Goal: Check status: Check status

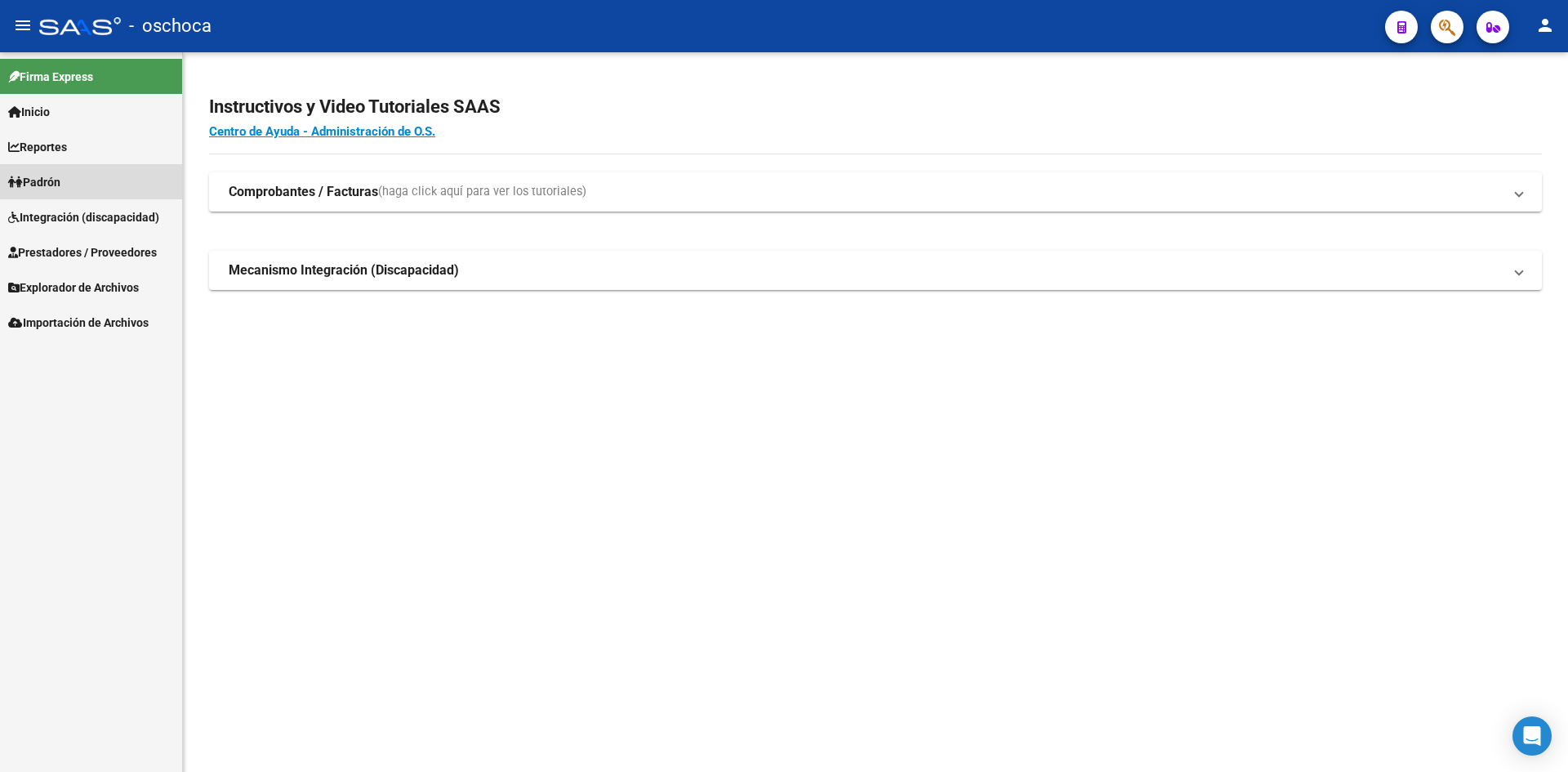
click at [46, 196] on link "Padrón" at bounding box center [91, 182] width 182 height 35
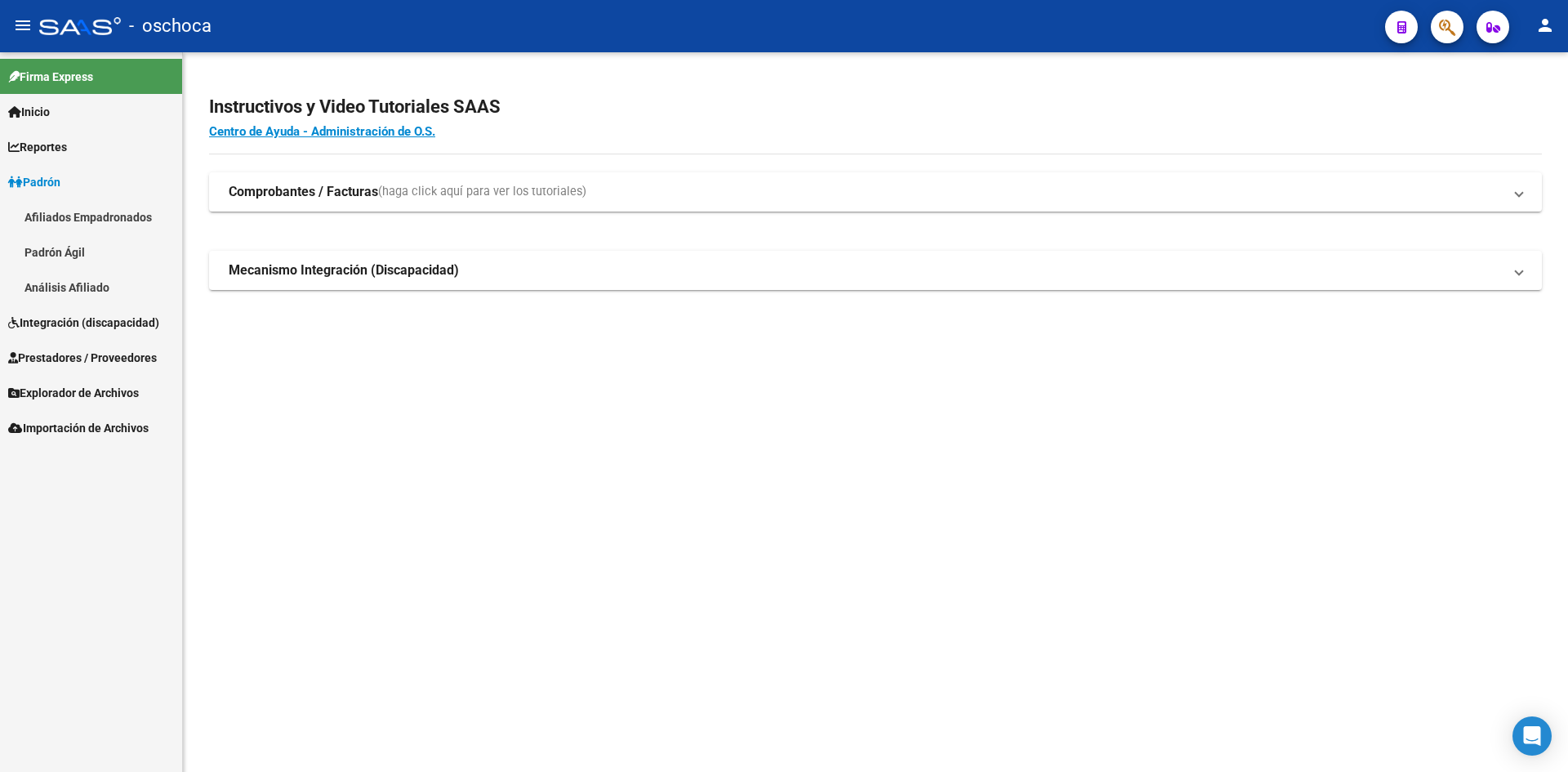
click at [93, 321] on span "Integración (discapacidad)" at bounding box center [83, 323] width 151 height 18
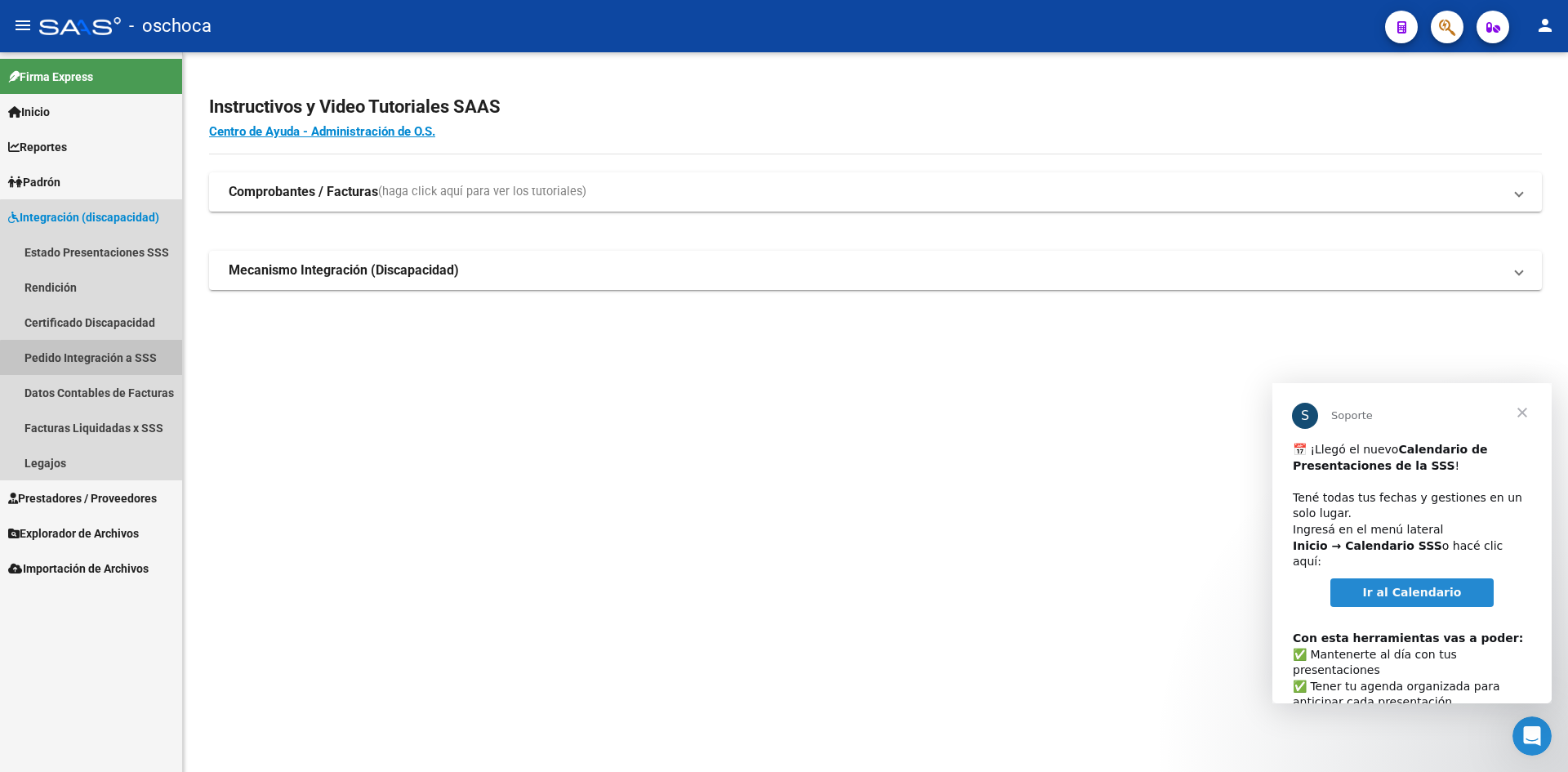
click at [110, 364] on link "Pedido Integración a SSS" at bounding box center [91, 358] width 182 height 35
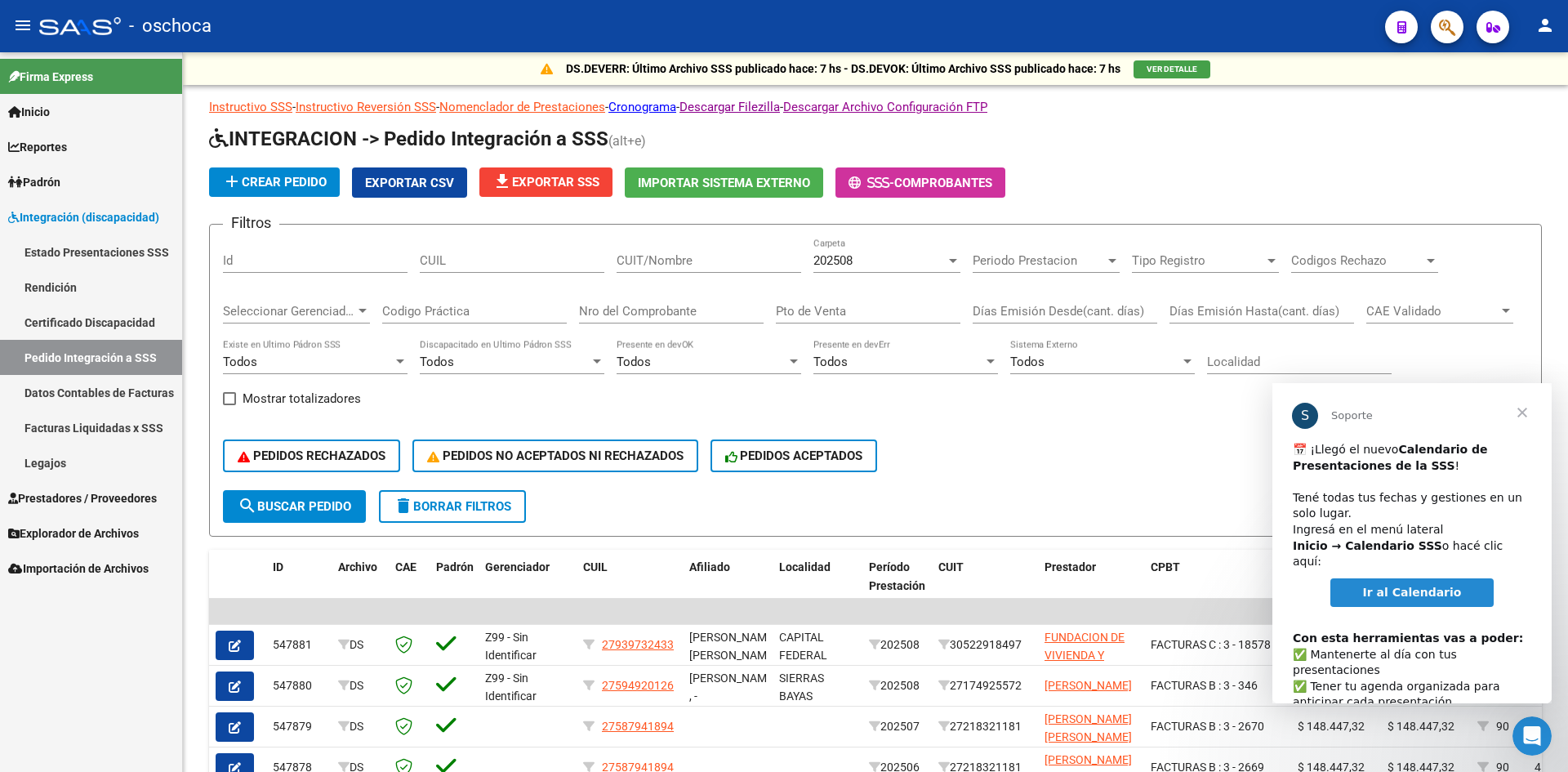
click at [1404, 586] on span "Ir al Calendario" at bounding box center [1413, 593] width 99 height 13
click at [1177, 79] on div "DS.DEVERR: Último Archivo SSS publicado hace: 7 hs - DS.DEVOK: Último Archivo S…" at bounding box center [875, 69] width 1385 height 33
click at [1168, 75] on button "VER DETALLE" at bounding box center [1172, 70] width 77 height 18
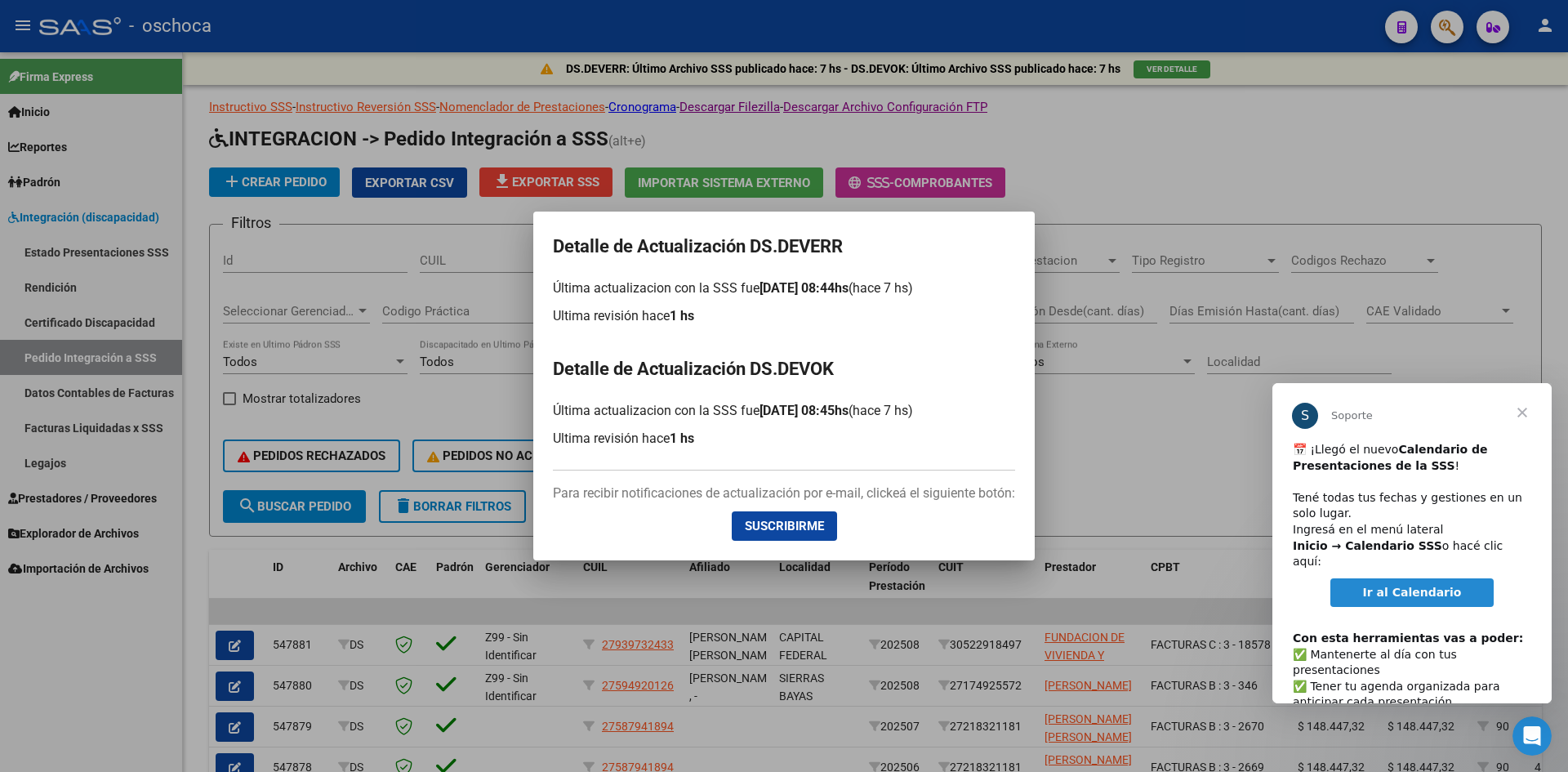
click at [1202, 409] on div at bounding box center [784, 386] width 1568 height 772
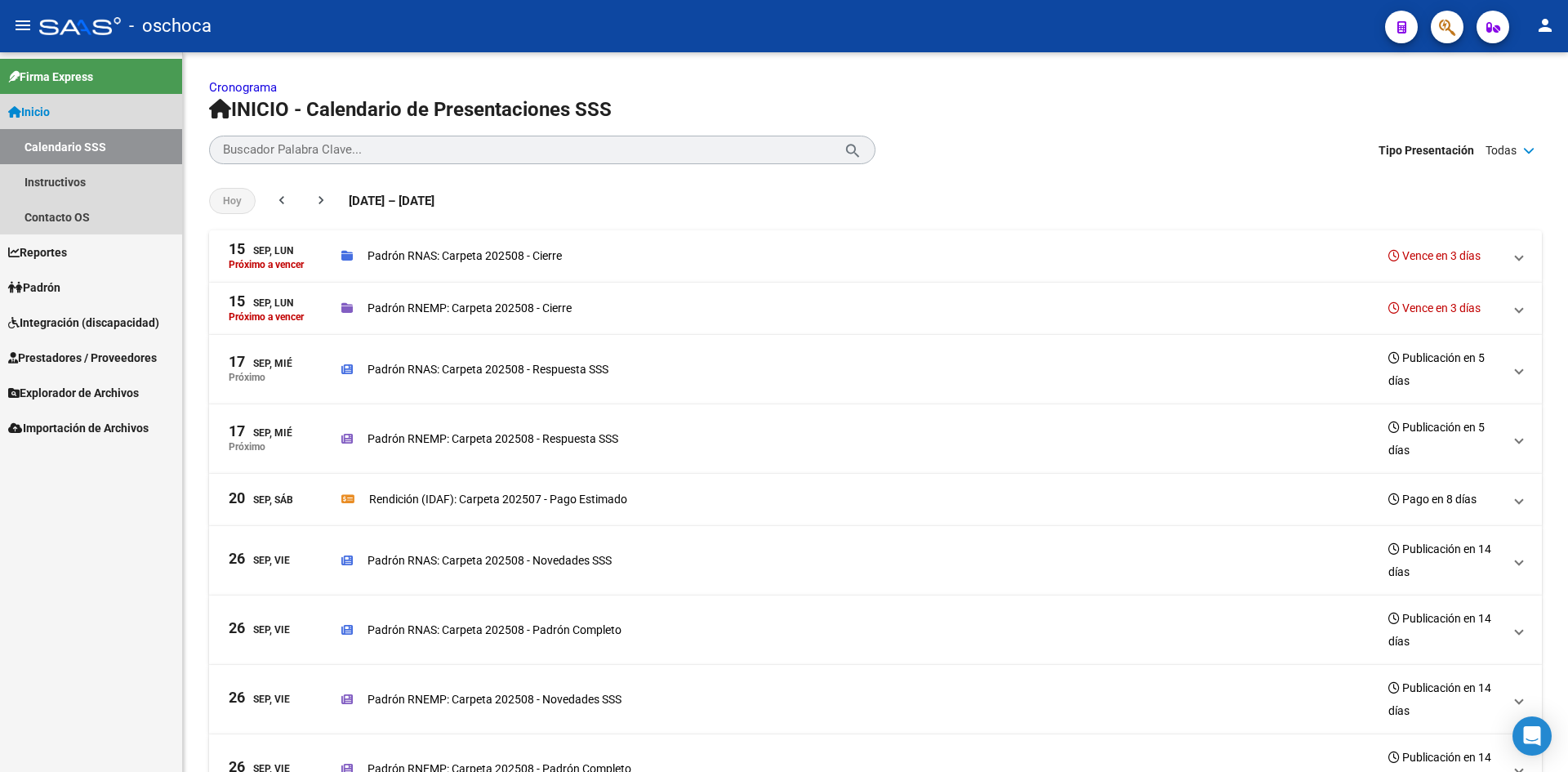
click at [71, 140] on link "Calendario SSS" at bounding box center [91, 146] width 182 height 35
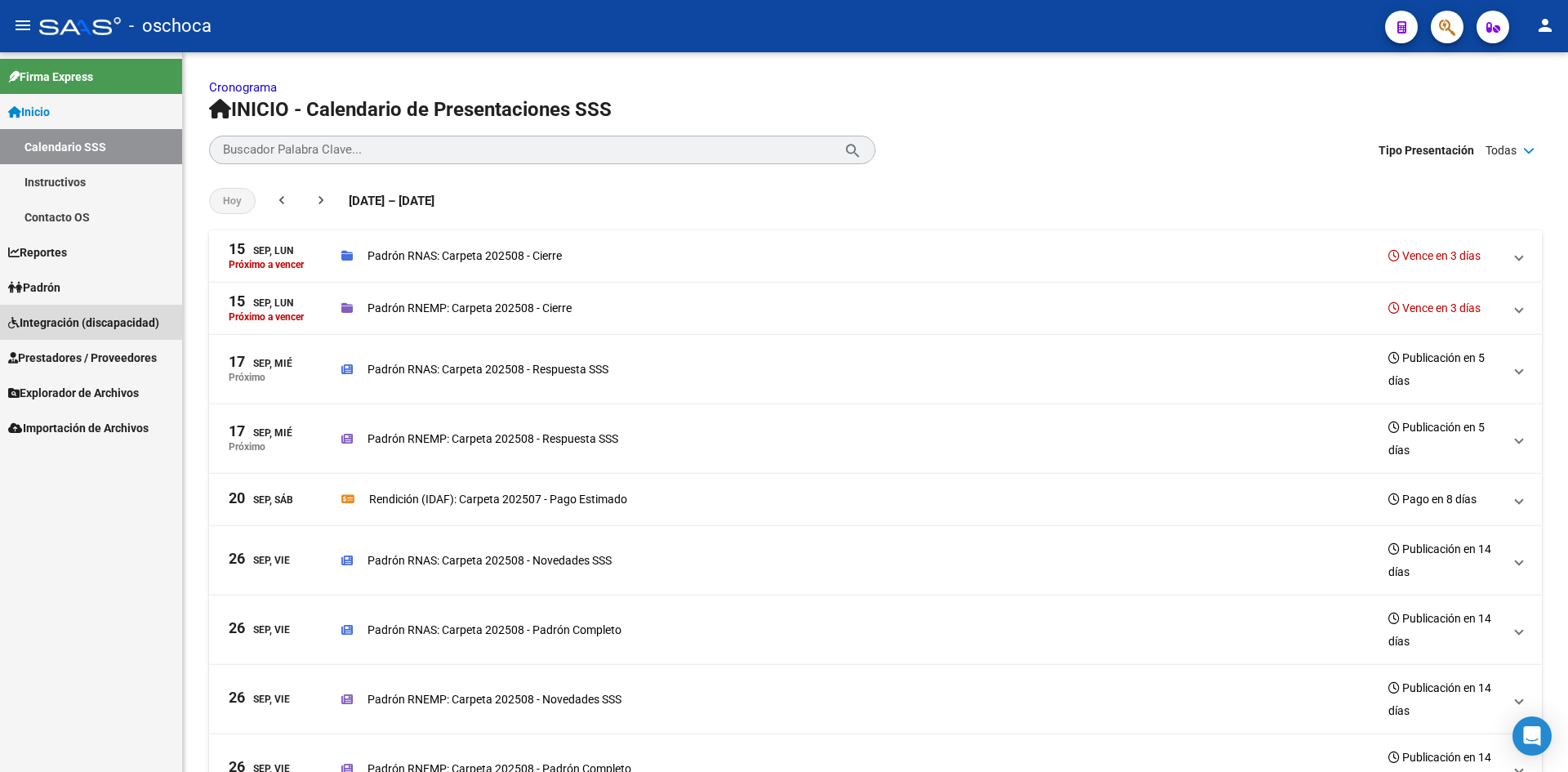
click at [65, 318] on span "Integración (discapacidad)" at bounding box center [83, 323] width 151 height 18
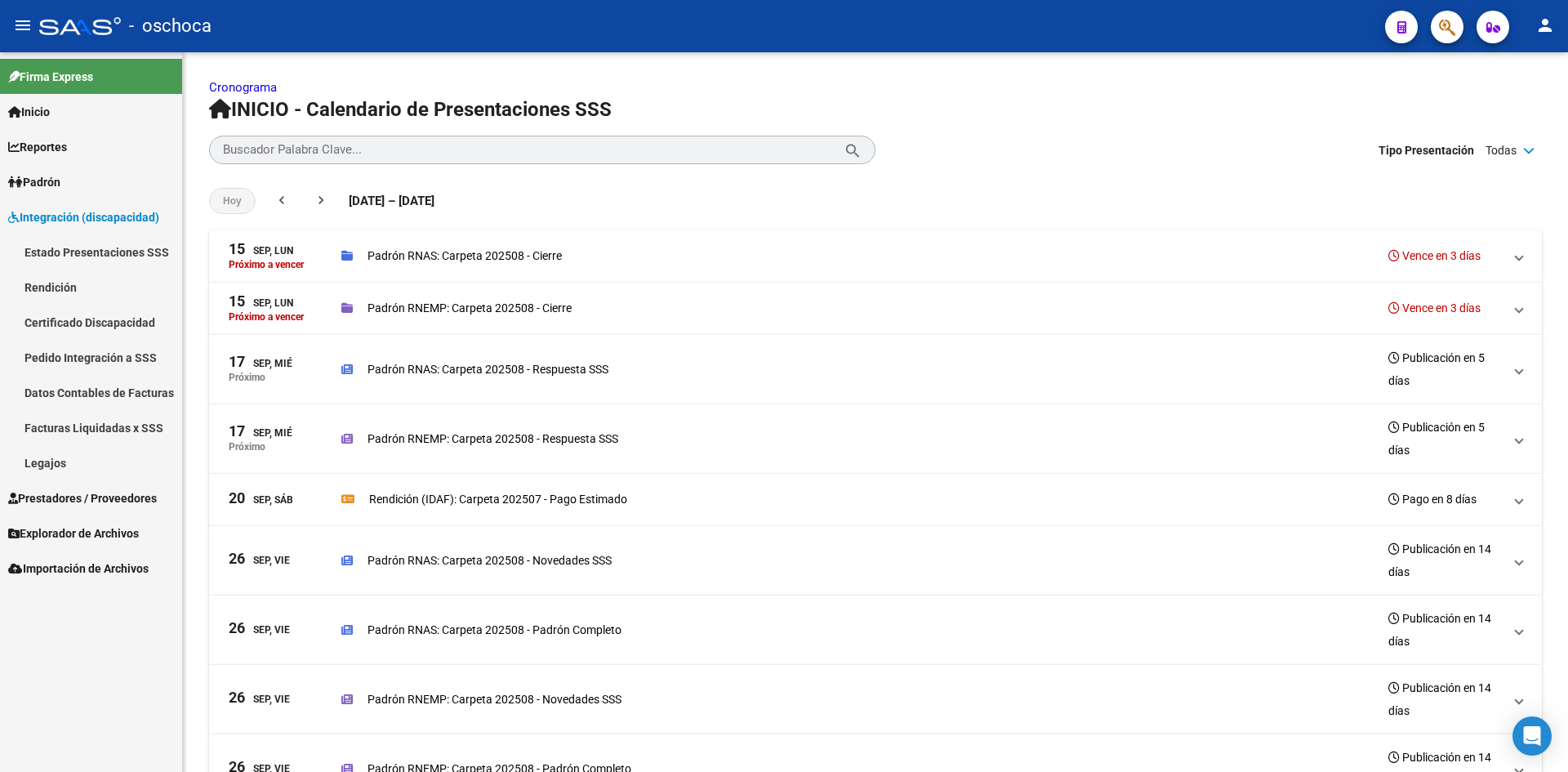
click at [79, 356] on link "Pedido Integración a SSS" at bounding box center [91, 358] width 182 height 35
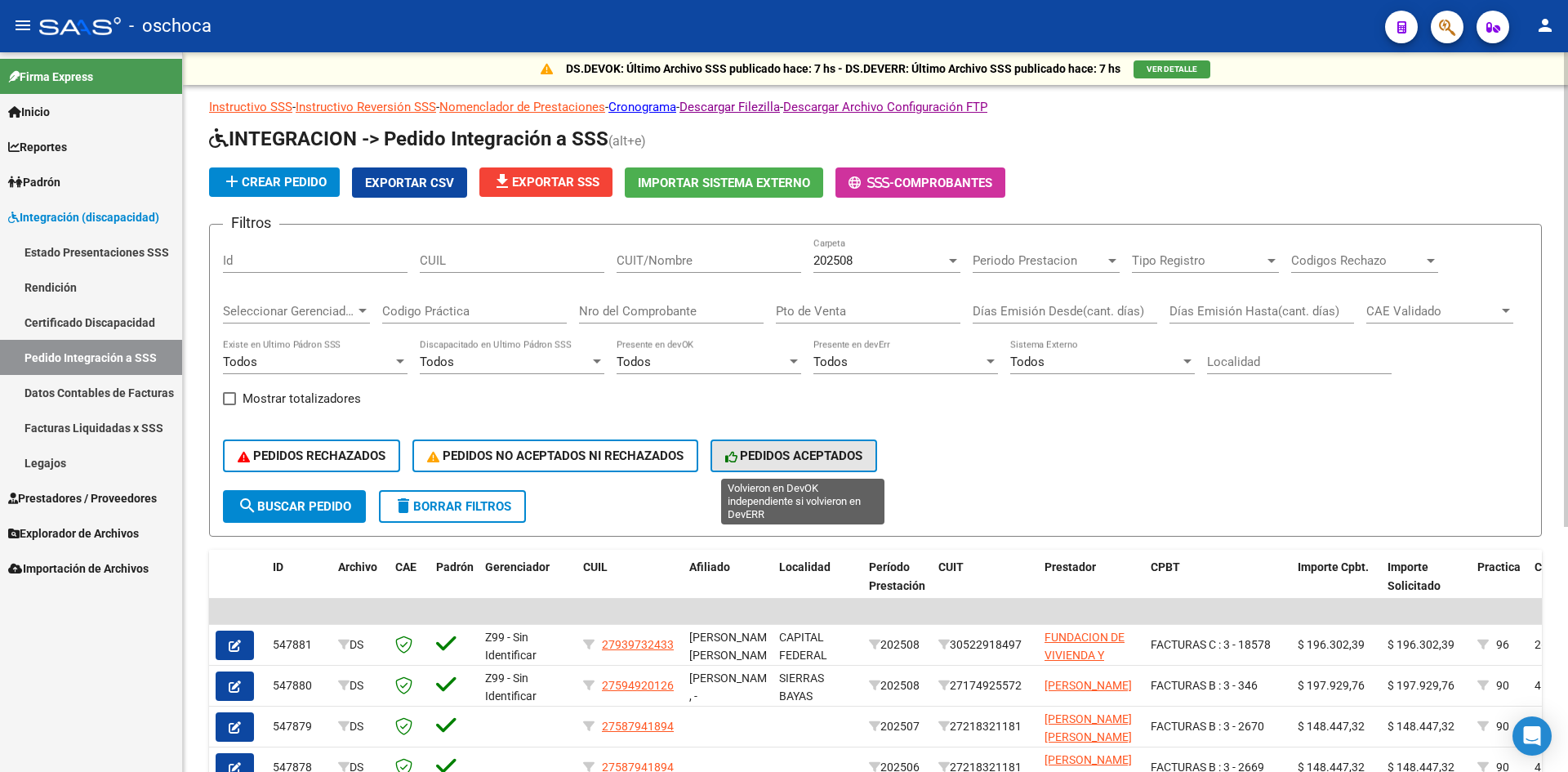
click at [811, 460] on span "PEDIDOS ACEPTADOS" at bounding box center [794, 456] width 138 height 15
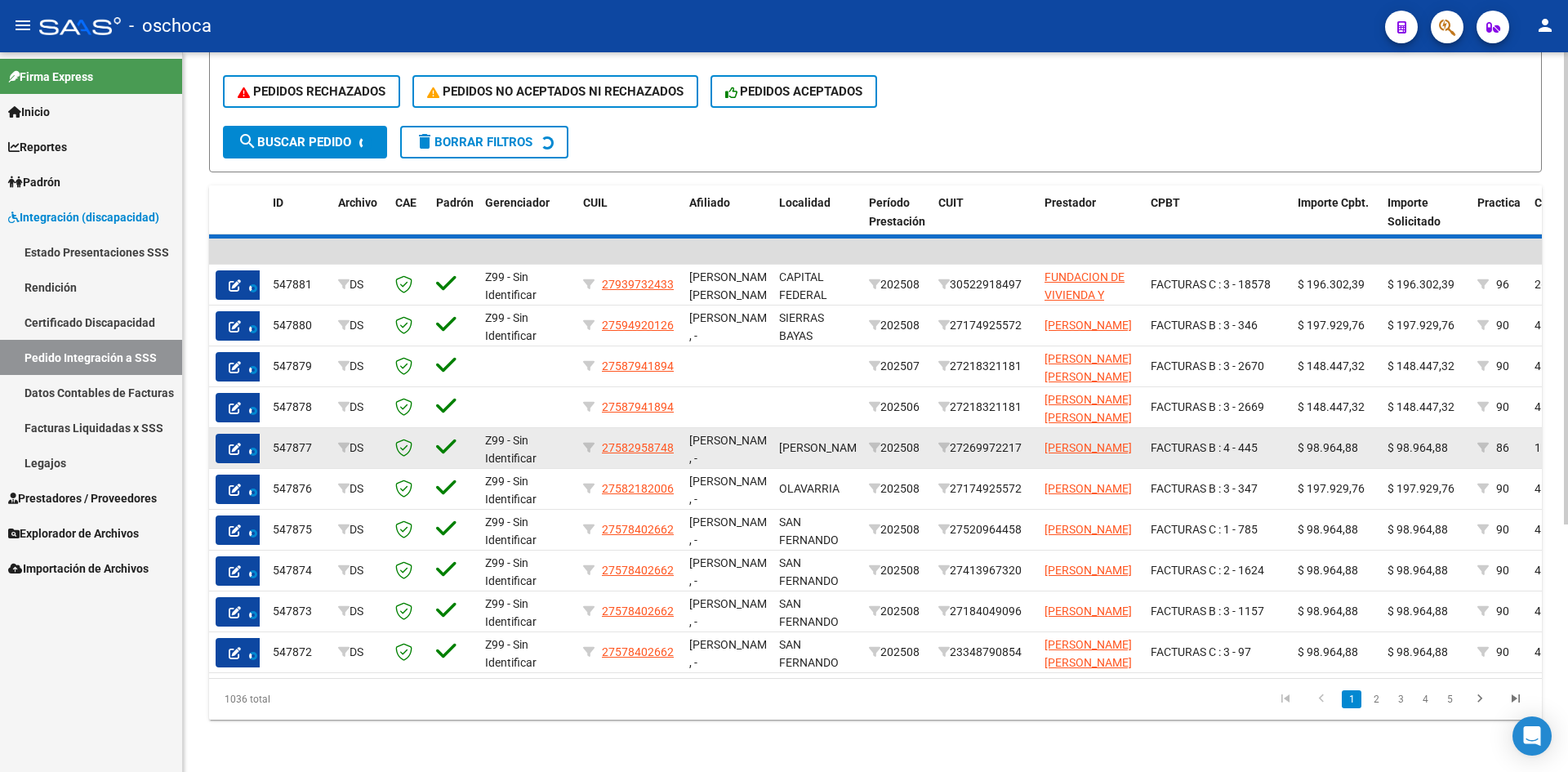
scroll to position [372, 0]
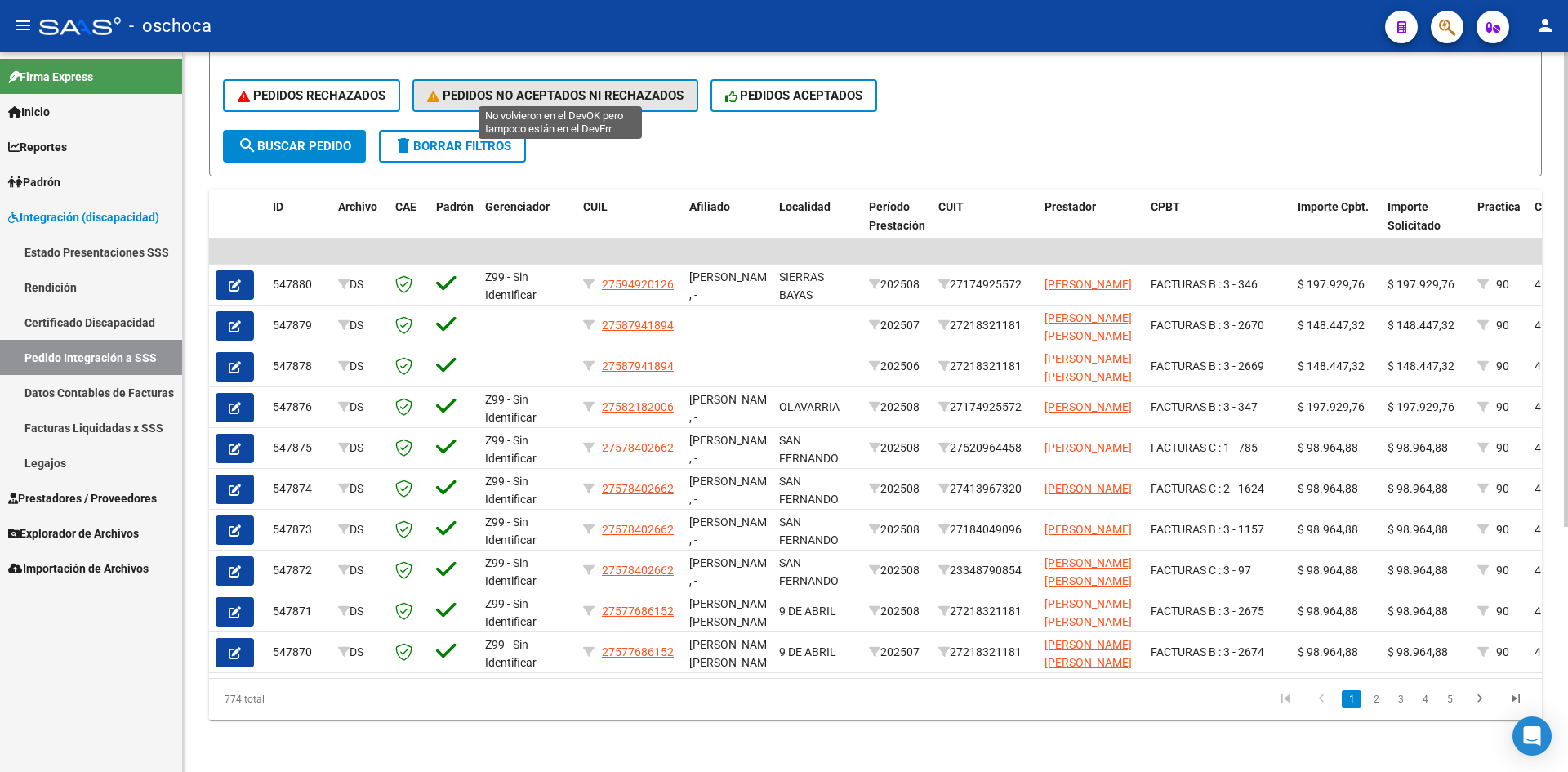
click at [557, 88] on span "PEDIDOS NO ACEPTADOS NI RECHAZADOS" at bounding box center [555, 95] width 257 height 15
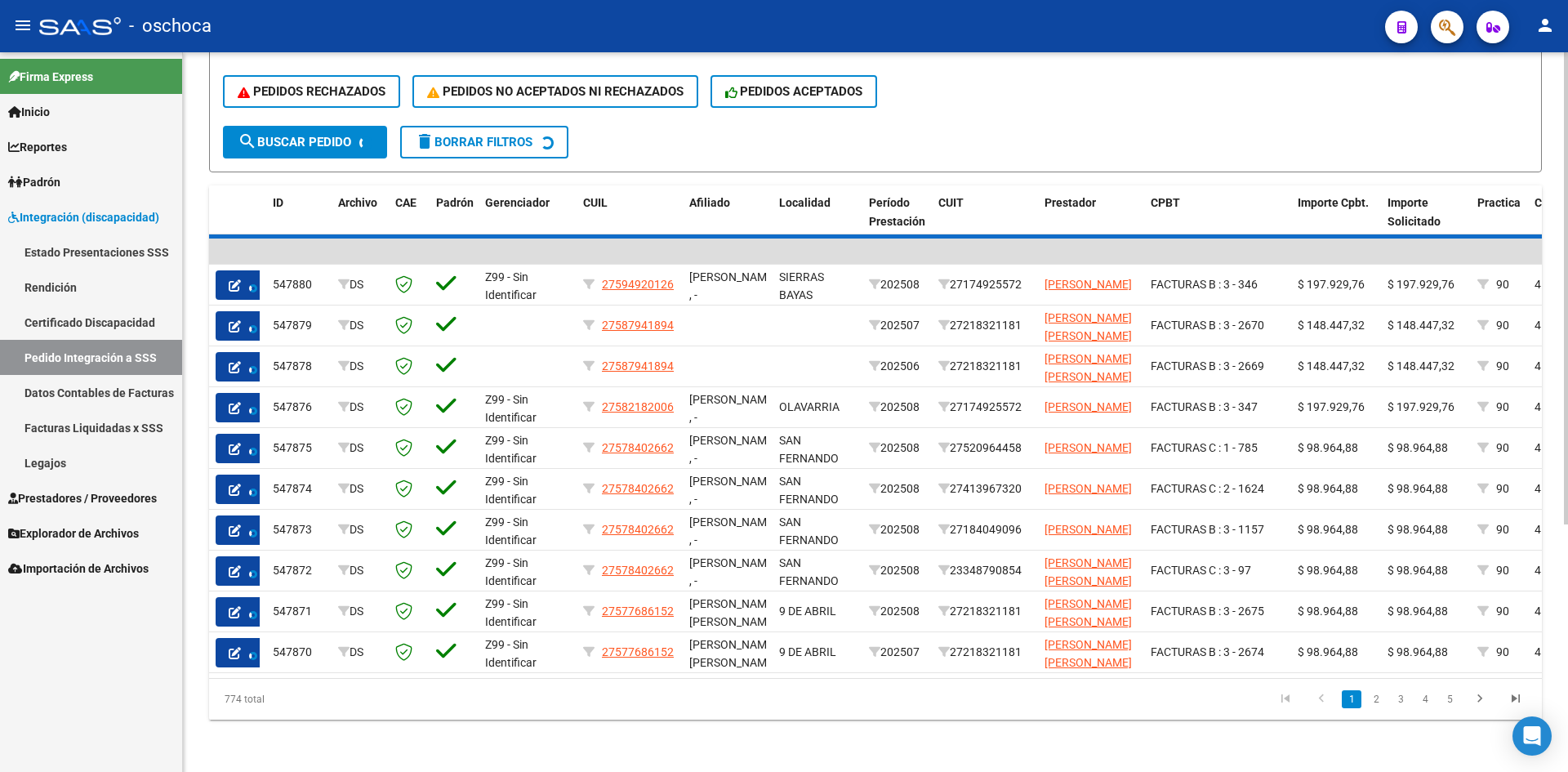
scroll to position [0, 0]
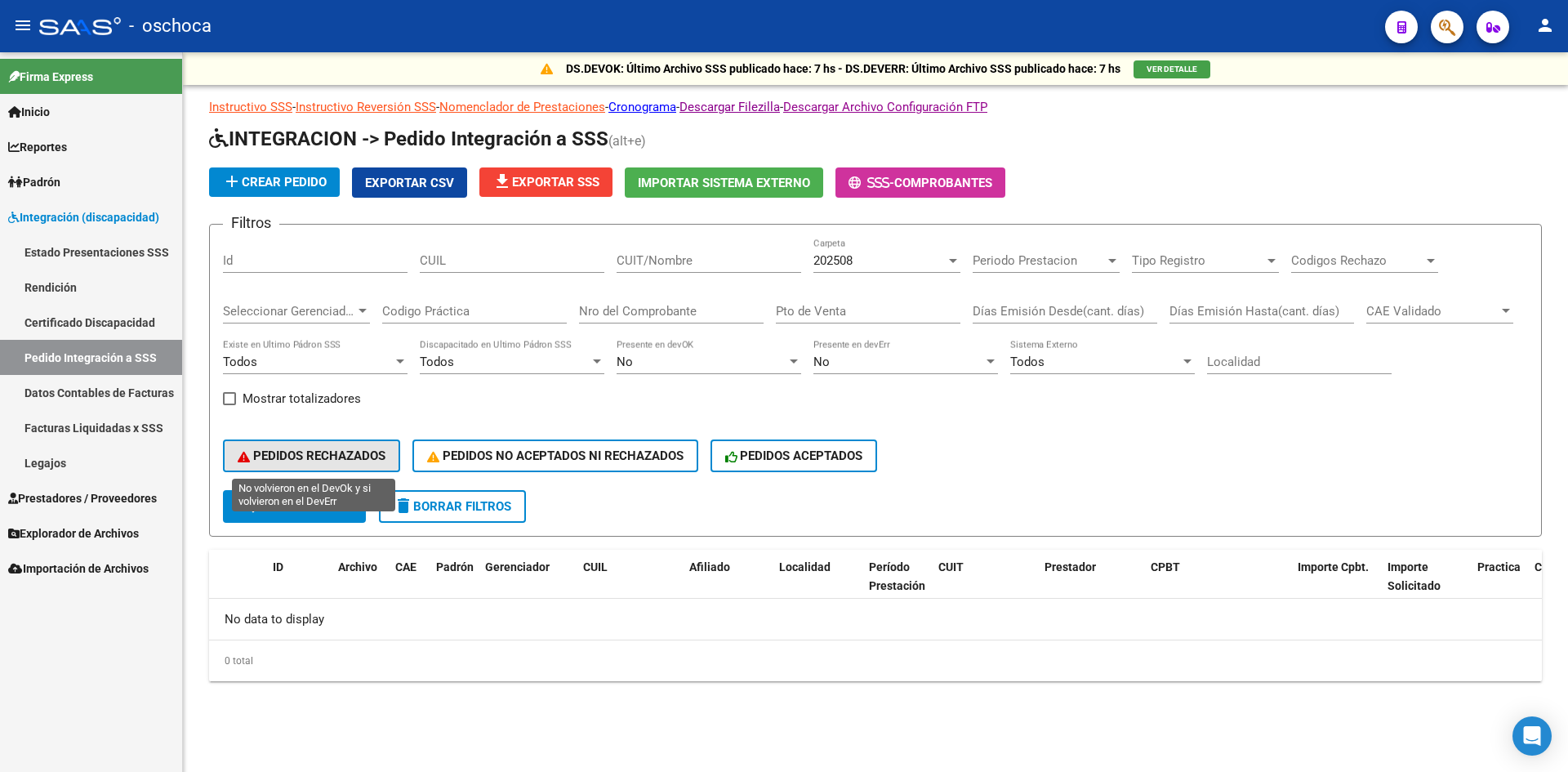
click at [324, 456] on span "PEDIDOS RECHAZADOS" at bounding box center [312, 456] width 148 height 15
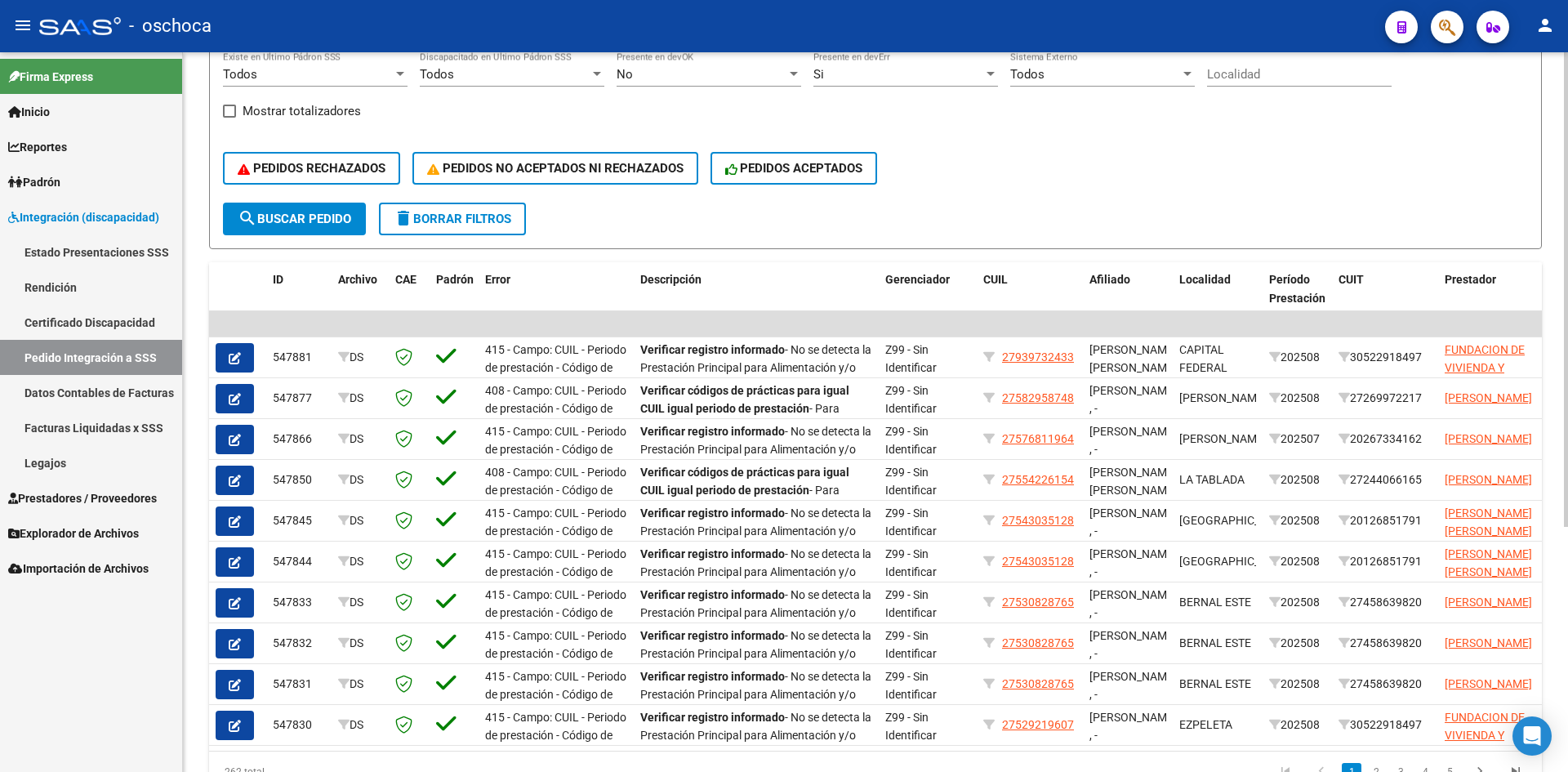
scroll to position [327, 0]
